Goal: Find specific page/section: Find specific page/section

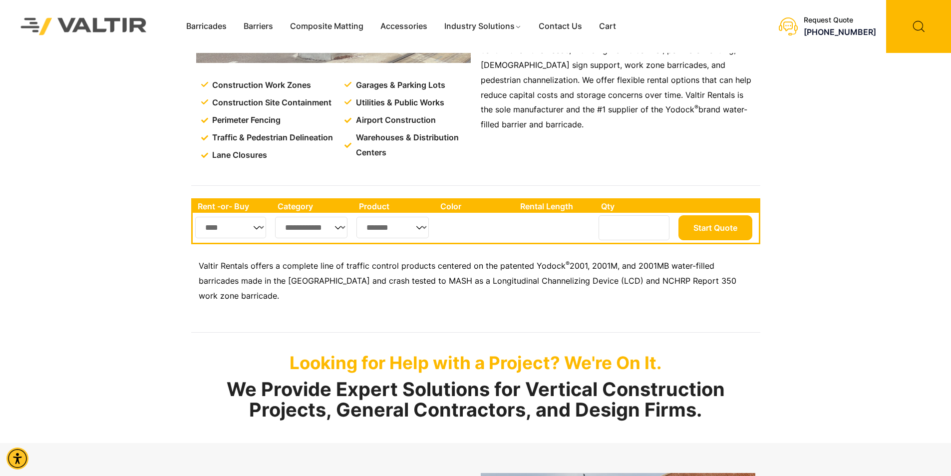
scroll to position [399, 0]
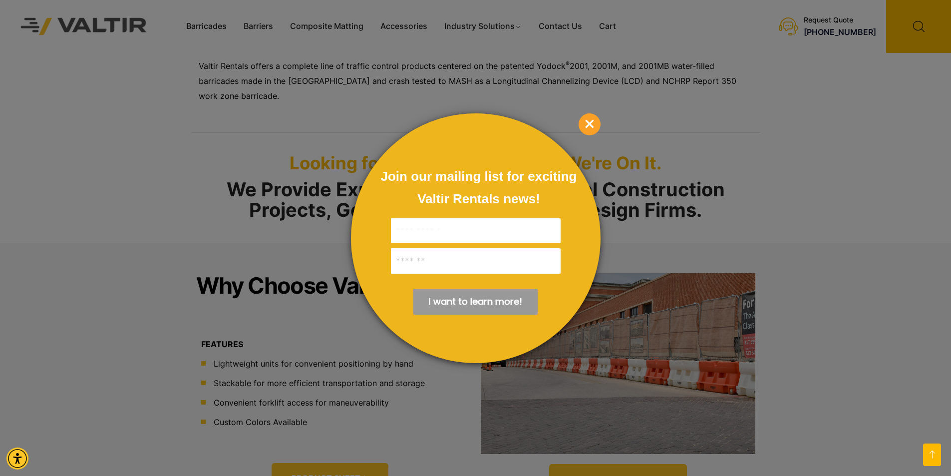
click at [597, 123] on span "×" at bounding box center [590, 124] width 22 height 22
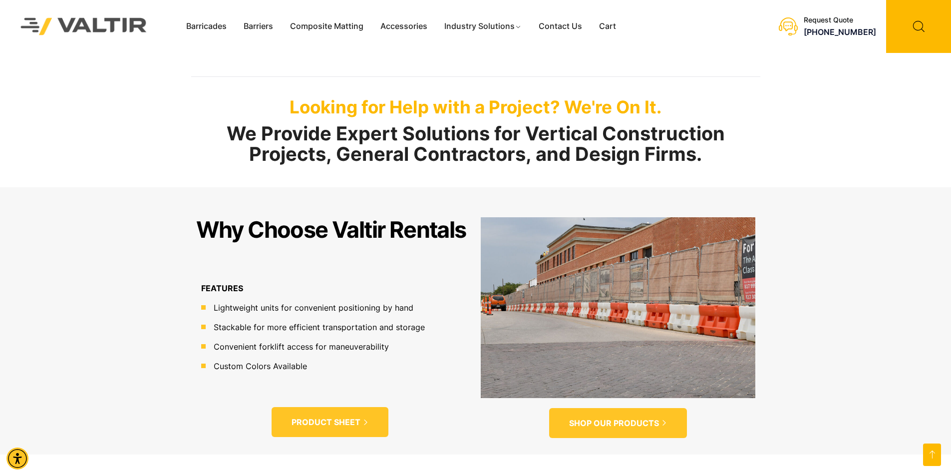
scroll to position [649, 0]
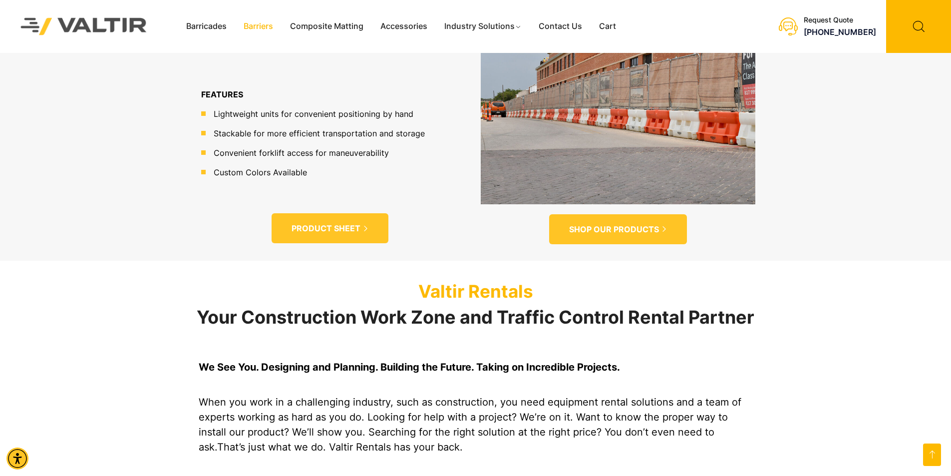
click at [253, 30] on link "Barriers" at bounding box center [258, 26] width 46 height 15
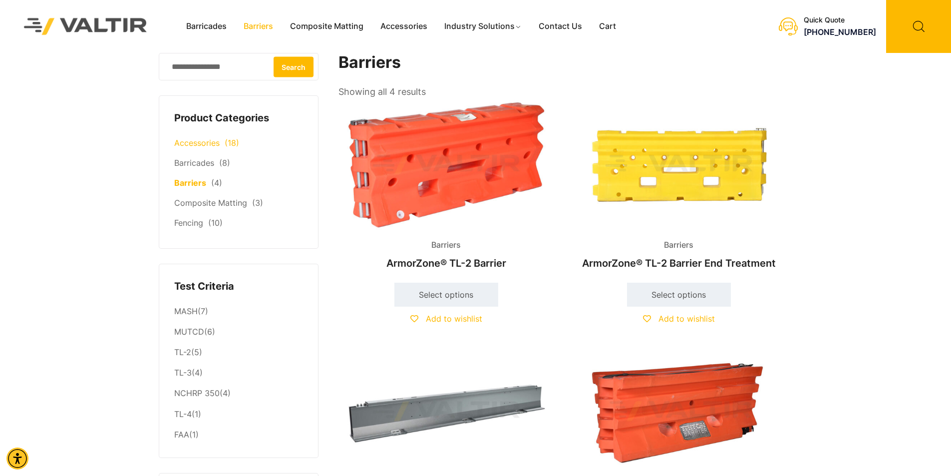
click at [204, 141] on link "Accessories" at bounding box center [196, 143] width 45 height 10
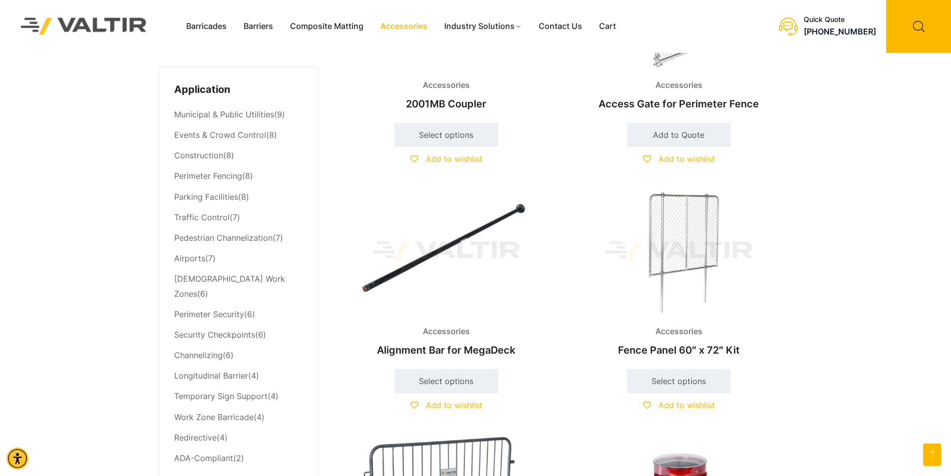
scroll to position [399, 0]
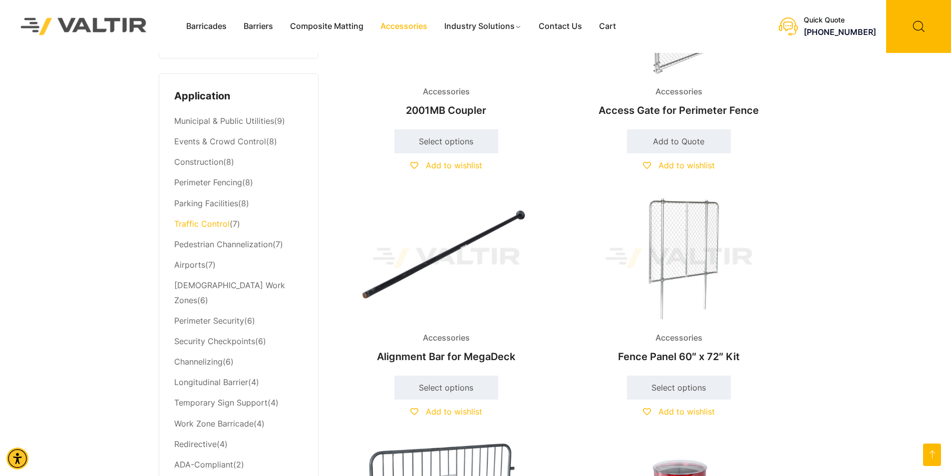
click at [205, 226] on link "Traffic Control" at bounding box center [201, 224] width 55 height 10
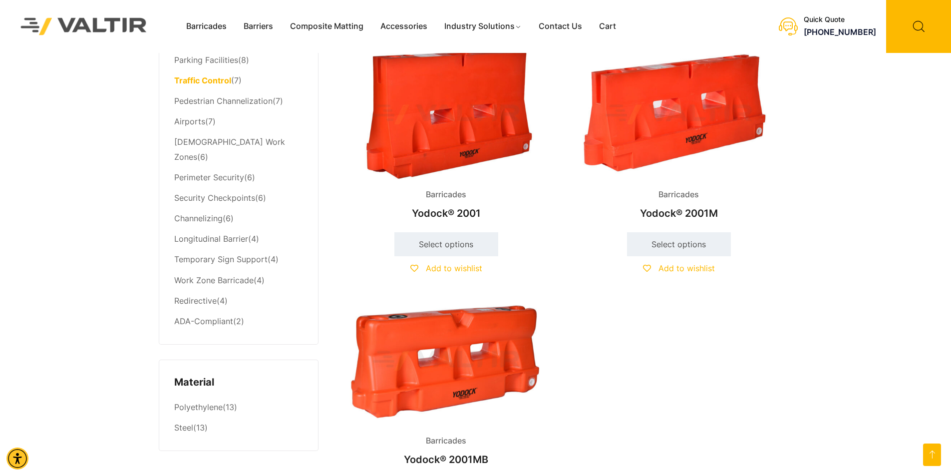
scroll to position [399, 0]
